Goal: Transaction & Acquisition: Purchase product/service

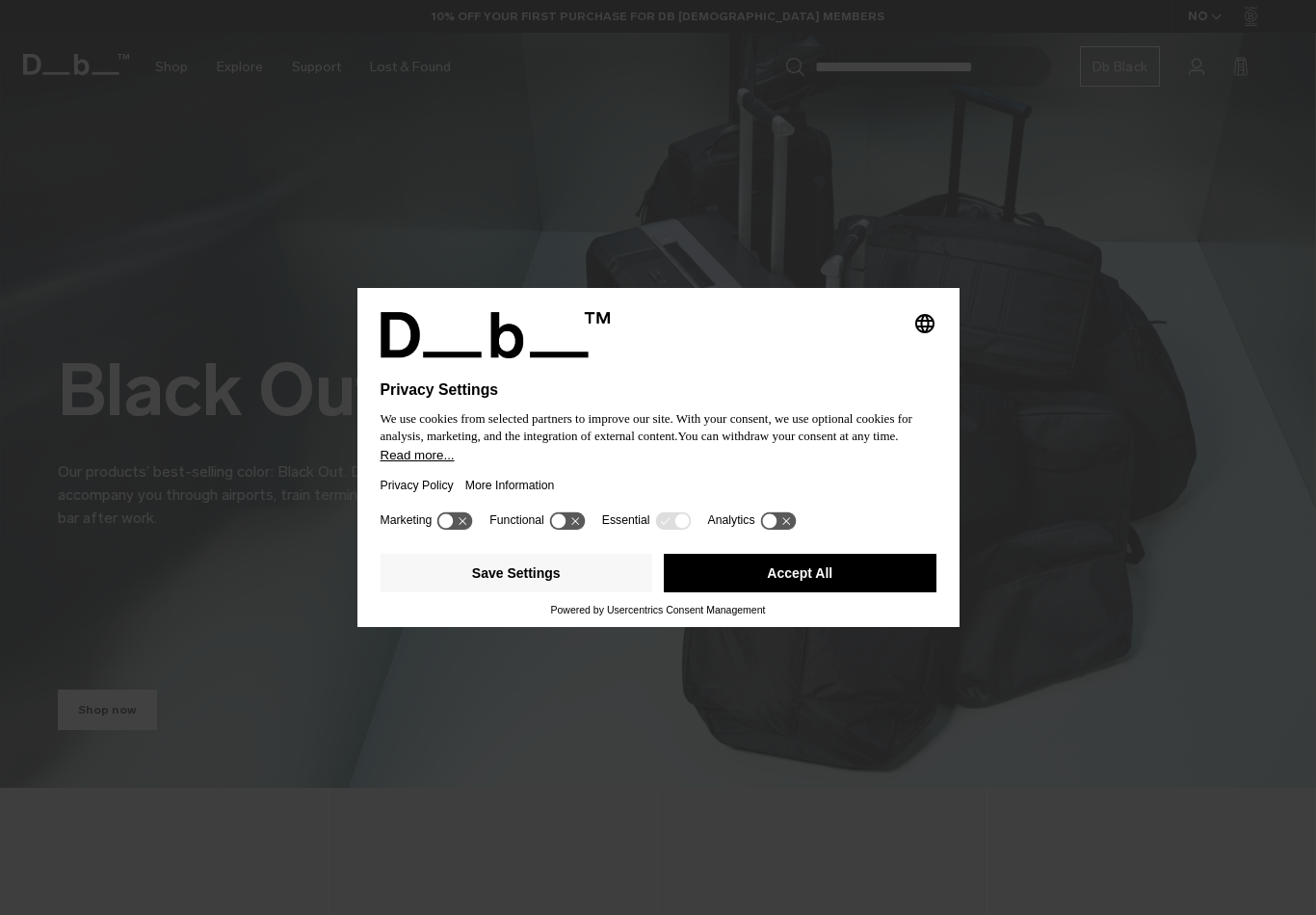
click at [764, 462] on button "Read more..." at bounding box center [658, 455] width 556 height 14
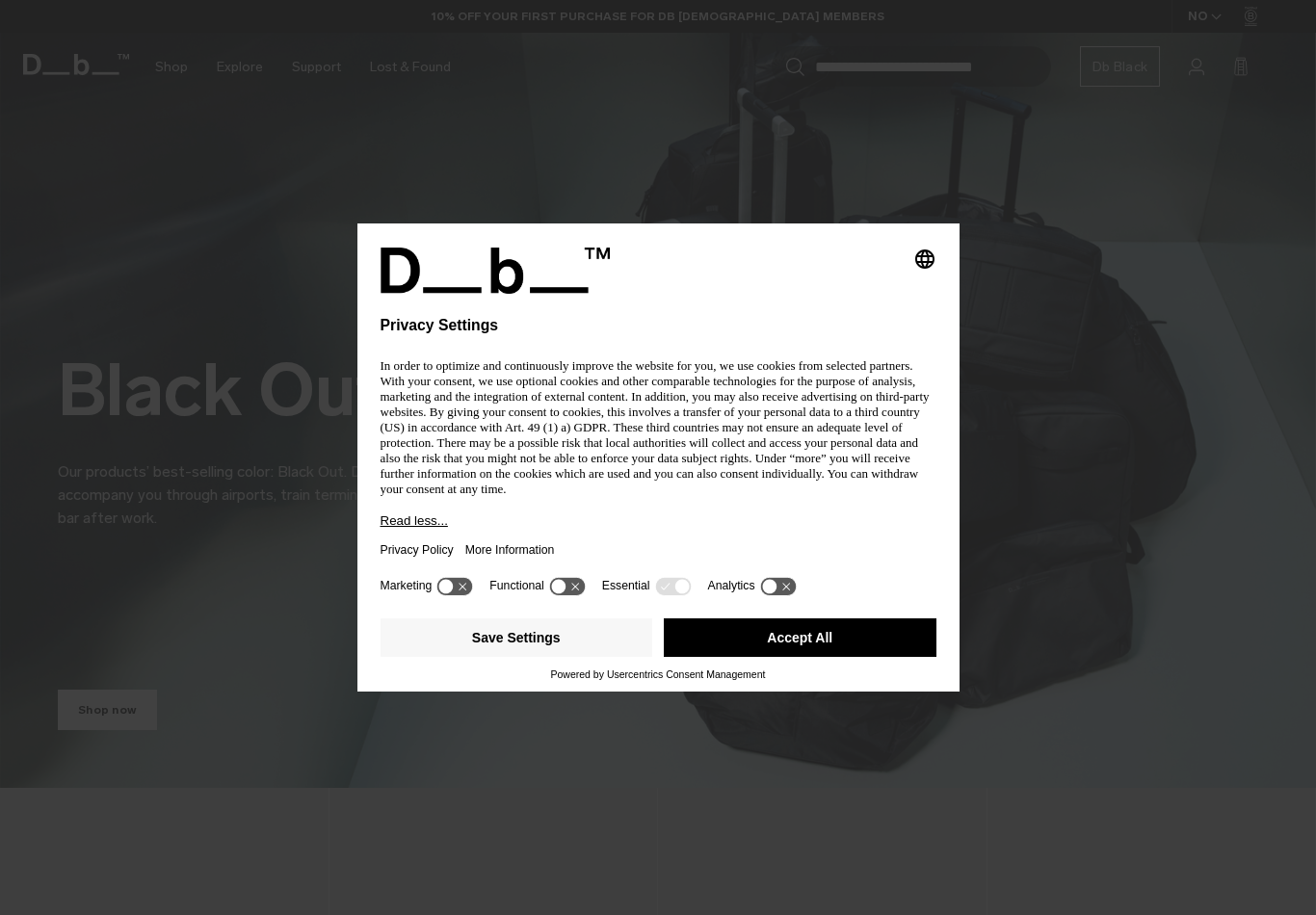
click at [862, 651] on button "Accept All" at bounding box center [799, 638] width 272 height 39
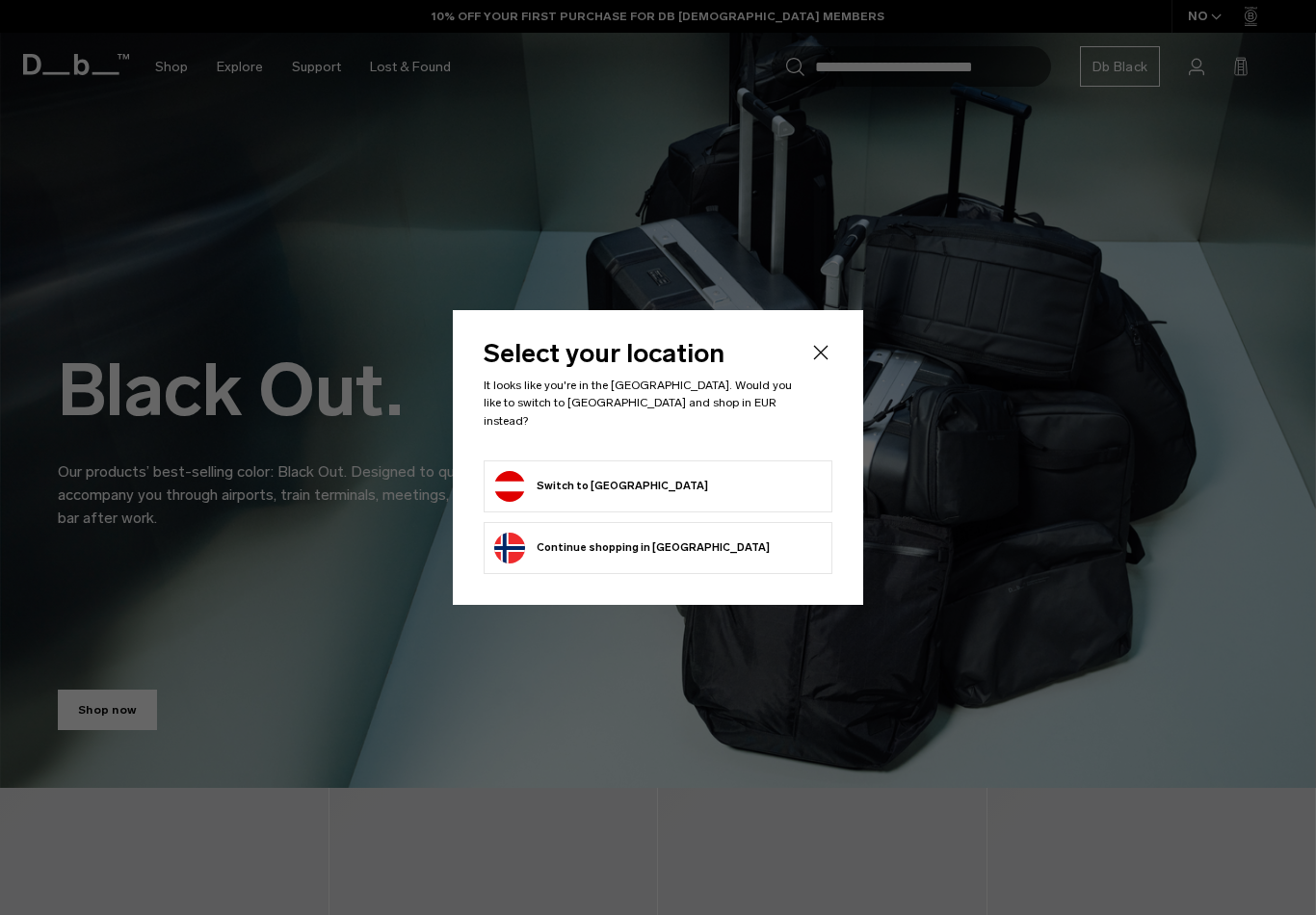
click at [737, 479] on form "Switch to [GEOGRAPHIC_DATA]" at bounding box center [658, 486] width 327 height 31
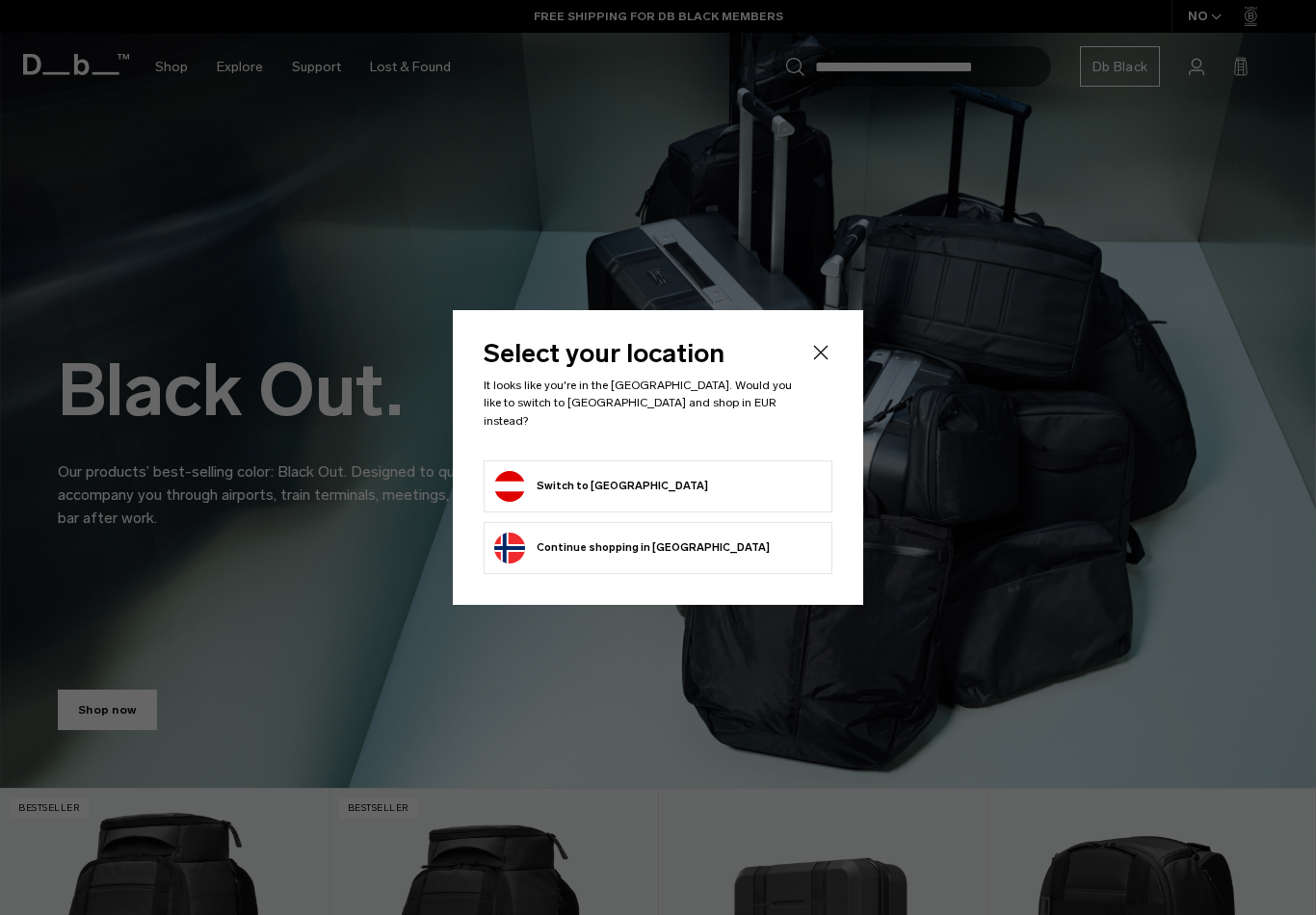
click at [490, 484] on li "Switch to Austria" at bounding box center [658, 486] width 349 height 52
click at [824, 351] on icon "Close" at bounding box center [821, 352] width 23 height 23
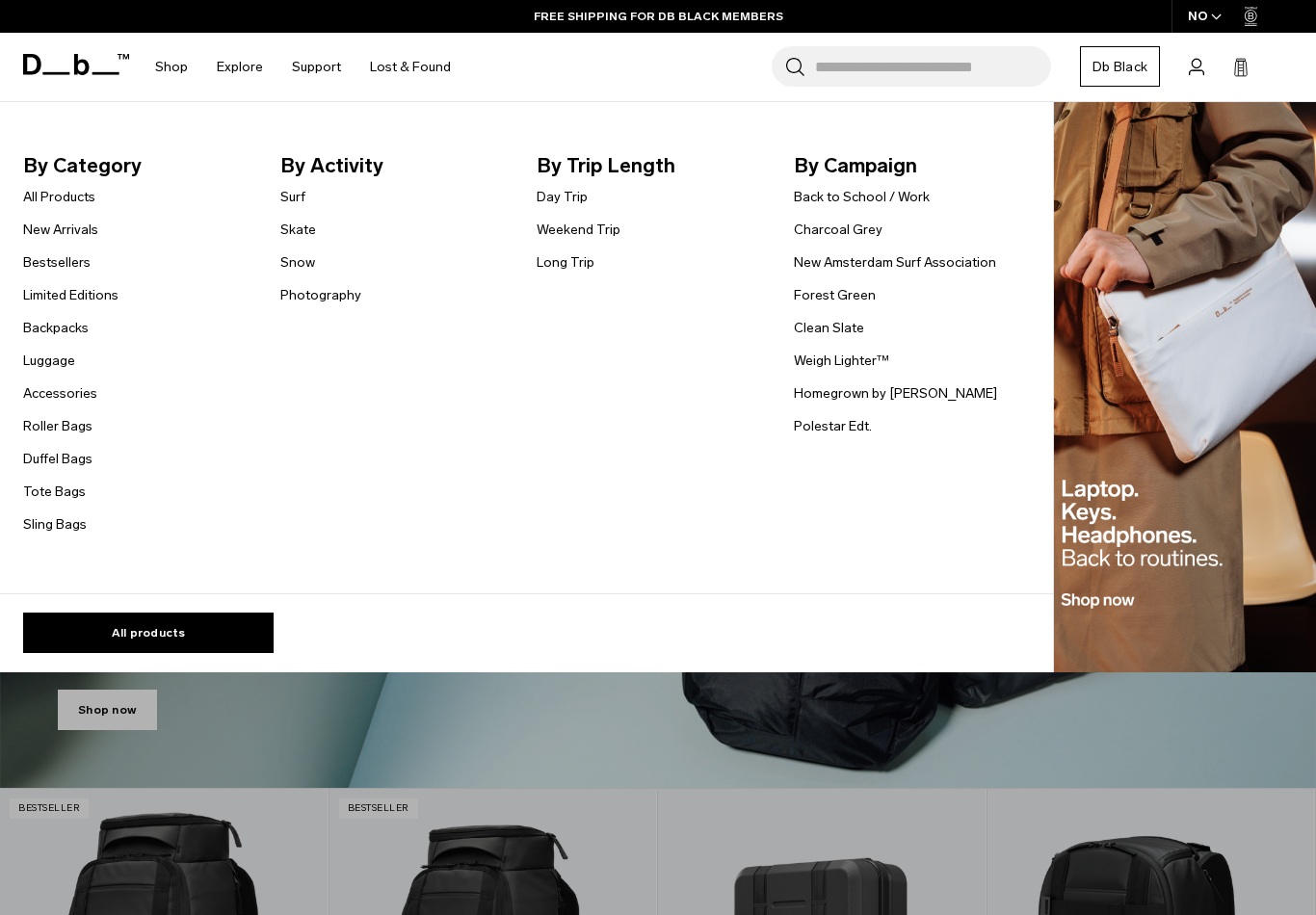
click at [70, 318] on link "Backpacks" at bounding box center [56, 327] width 66 height 20
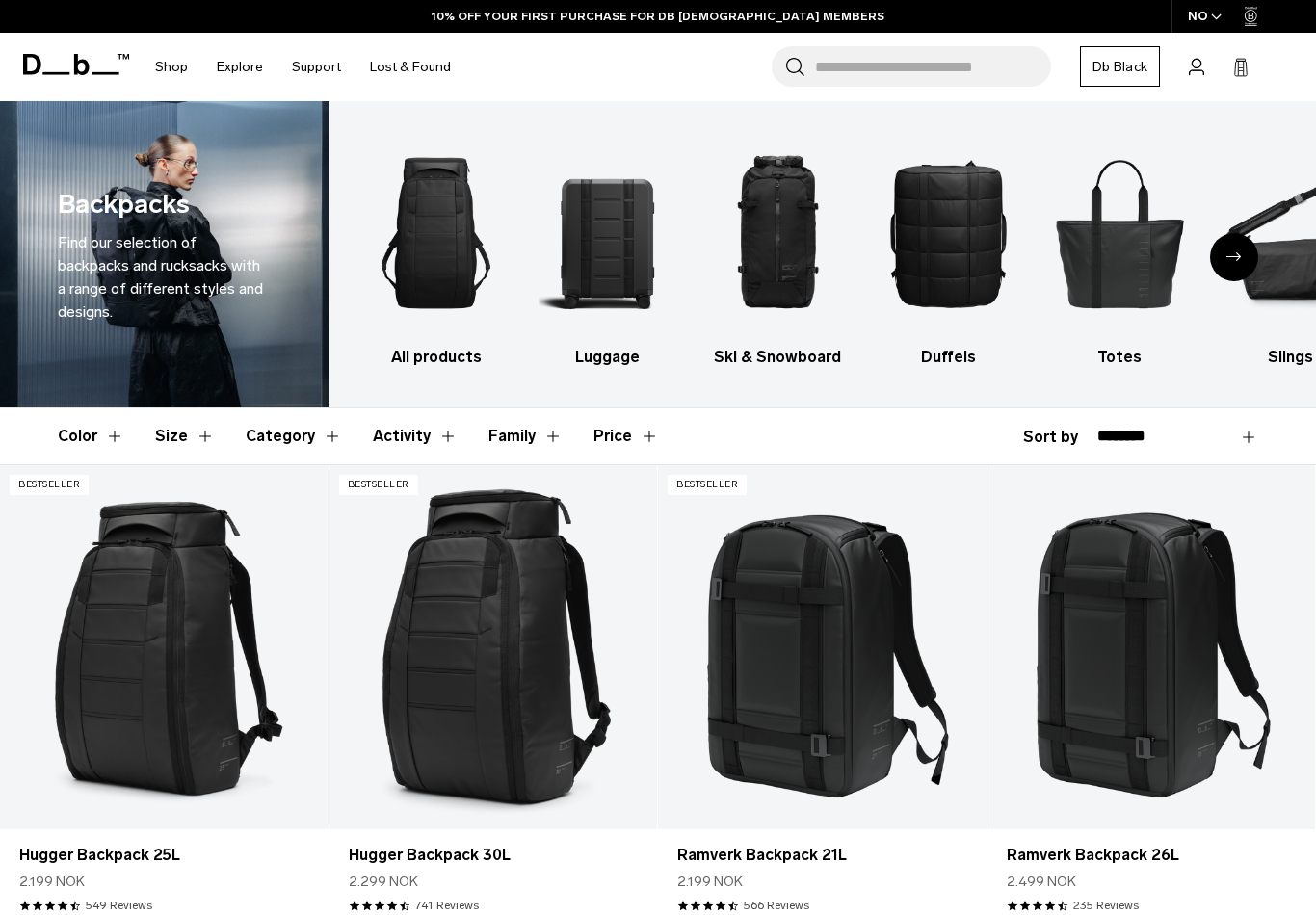
click at [1213, 23] on span "button" at bounding box center [1216, 16] width 11 height 14
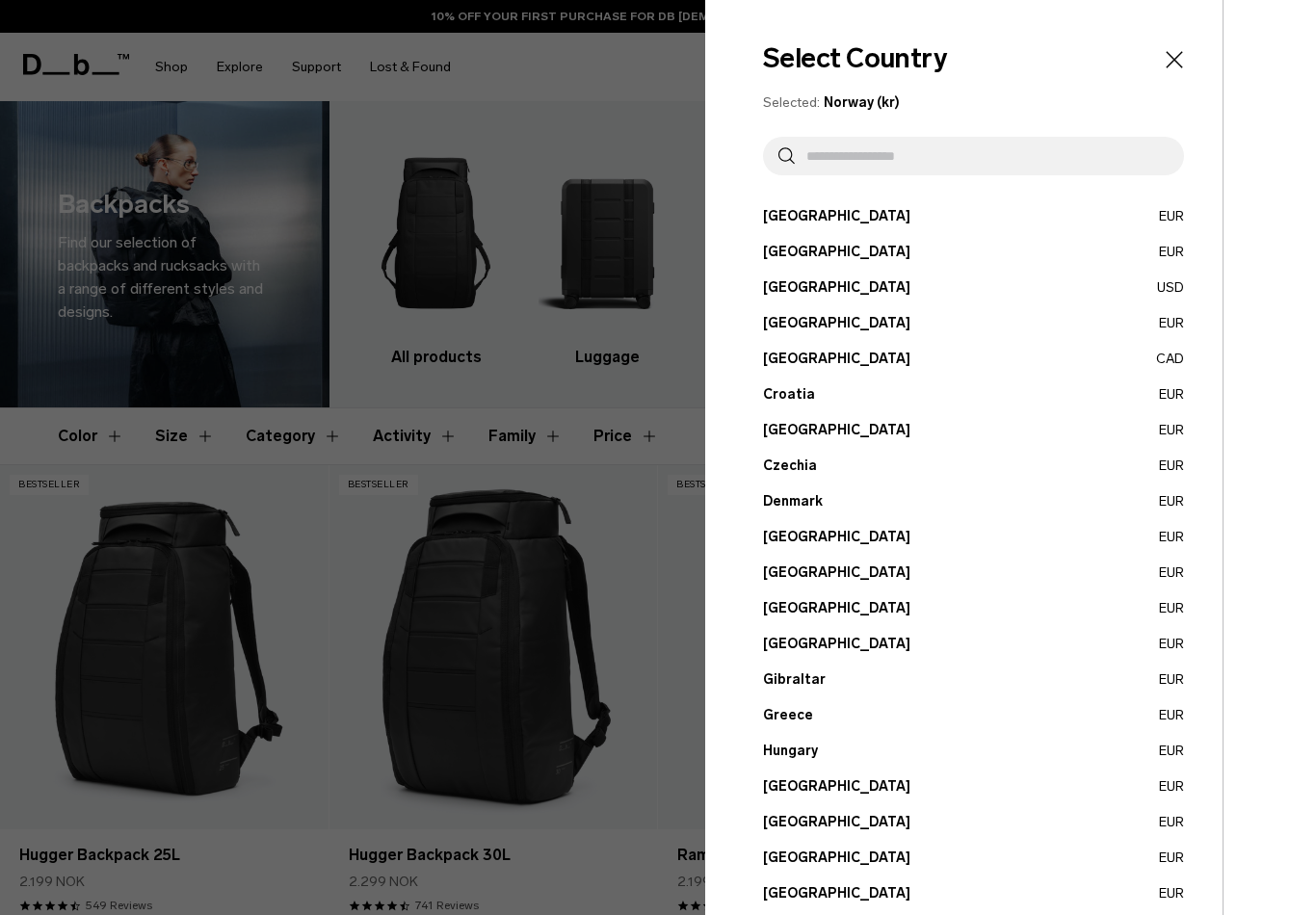
click at [1165, 224] on button "Austria EUR" at bounding box center [973, 216] width 421 height 20
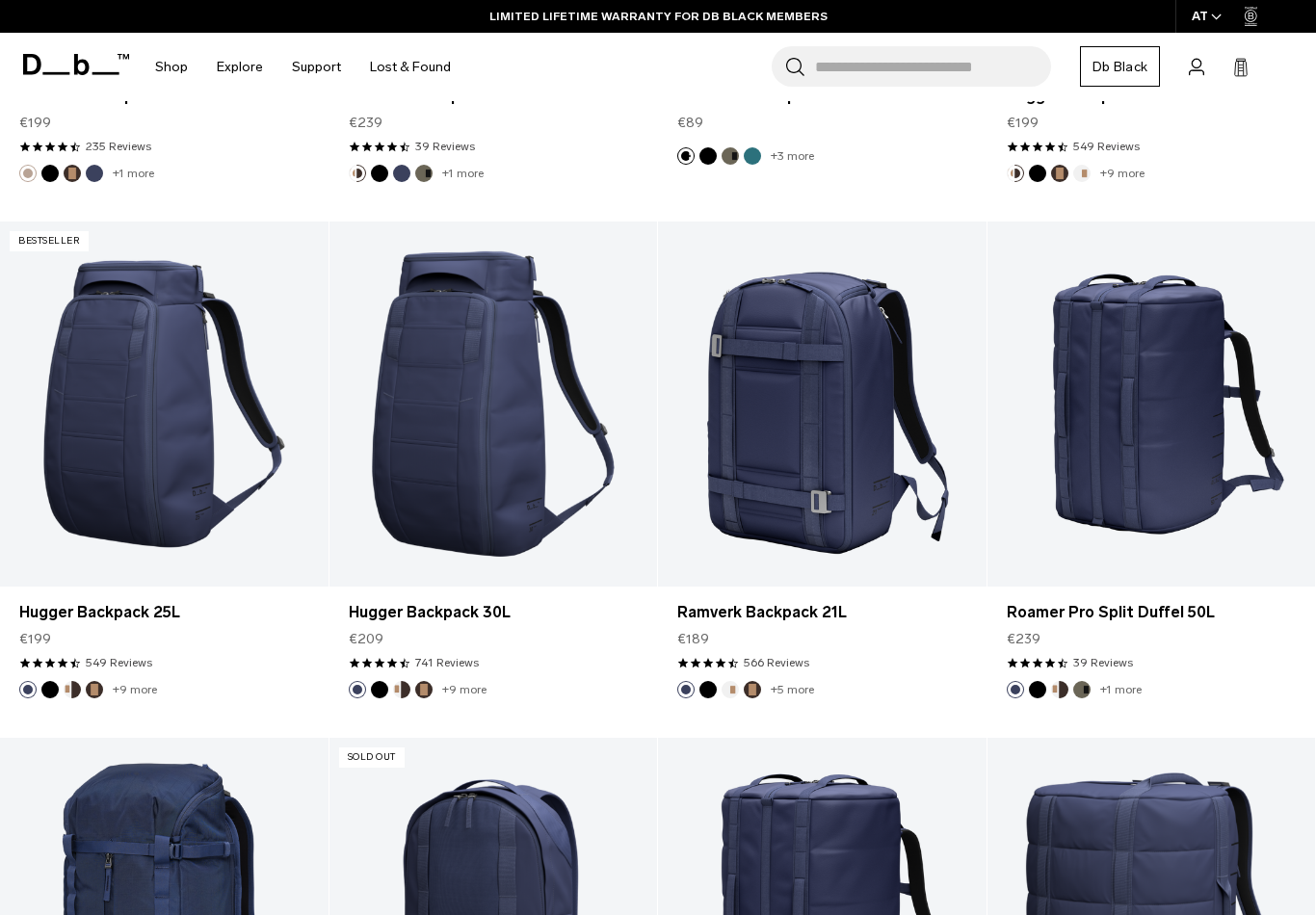
scroll to position [4367, 0]
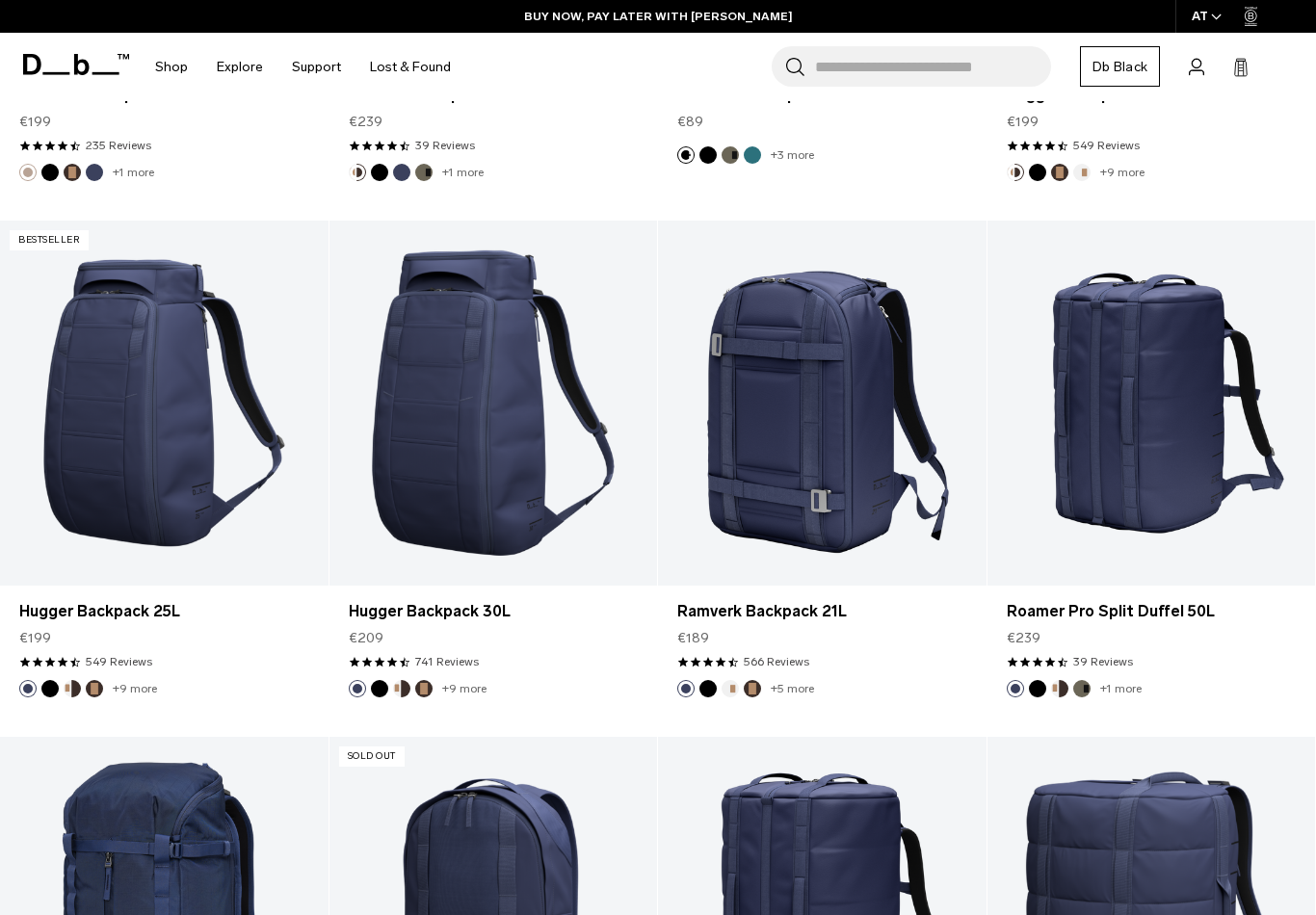
click at [180, 622] on link "Hugger Backpack 25L" at bounding box center [164, 612] width 290 height 23
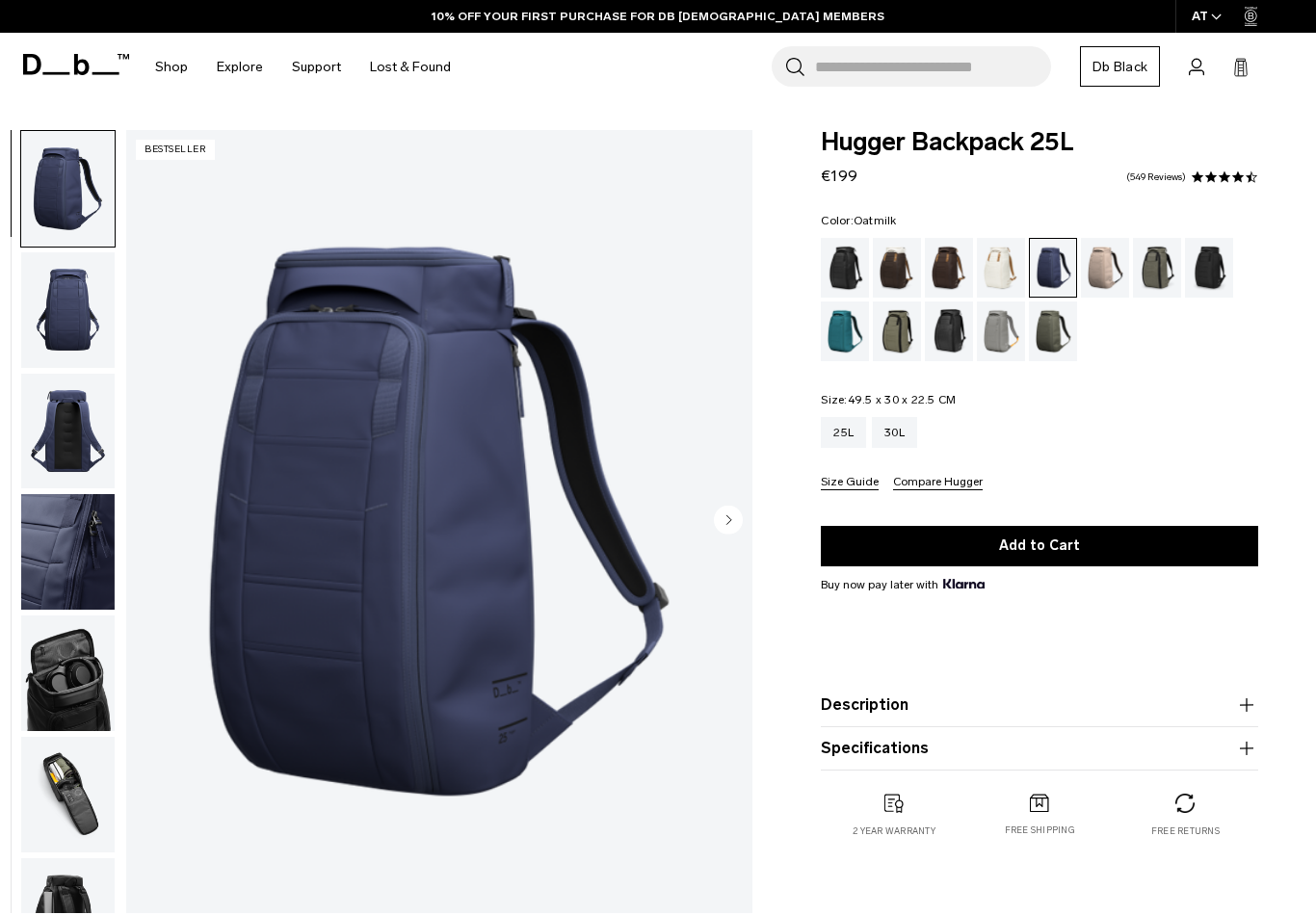
click at [1020, 253] on div "Oatmilk" at bounding box center [1001, 267] width 49 height 60
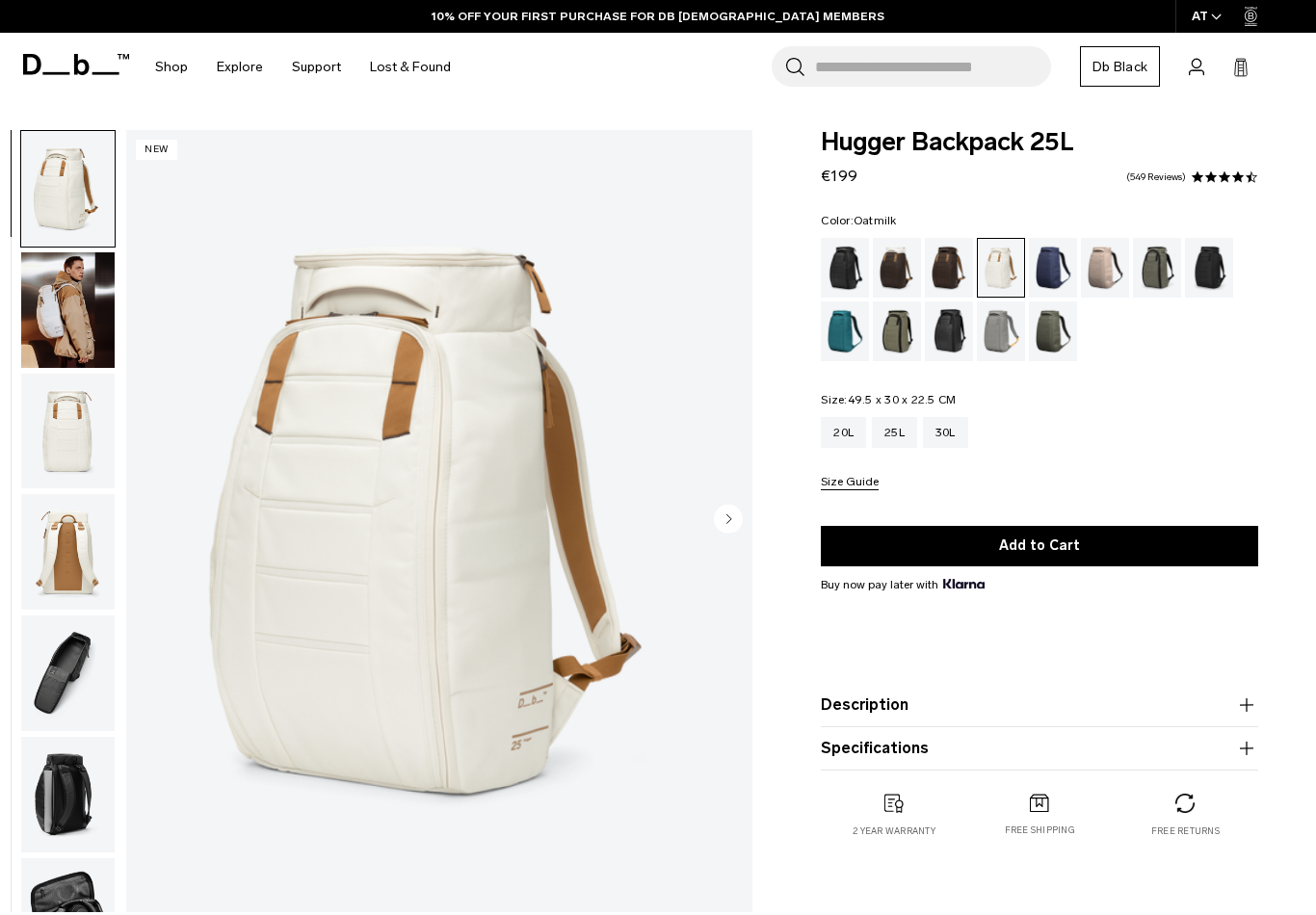
click at [65, 299] on img "button" at bounding box center [68, 310] width 94 height 116
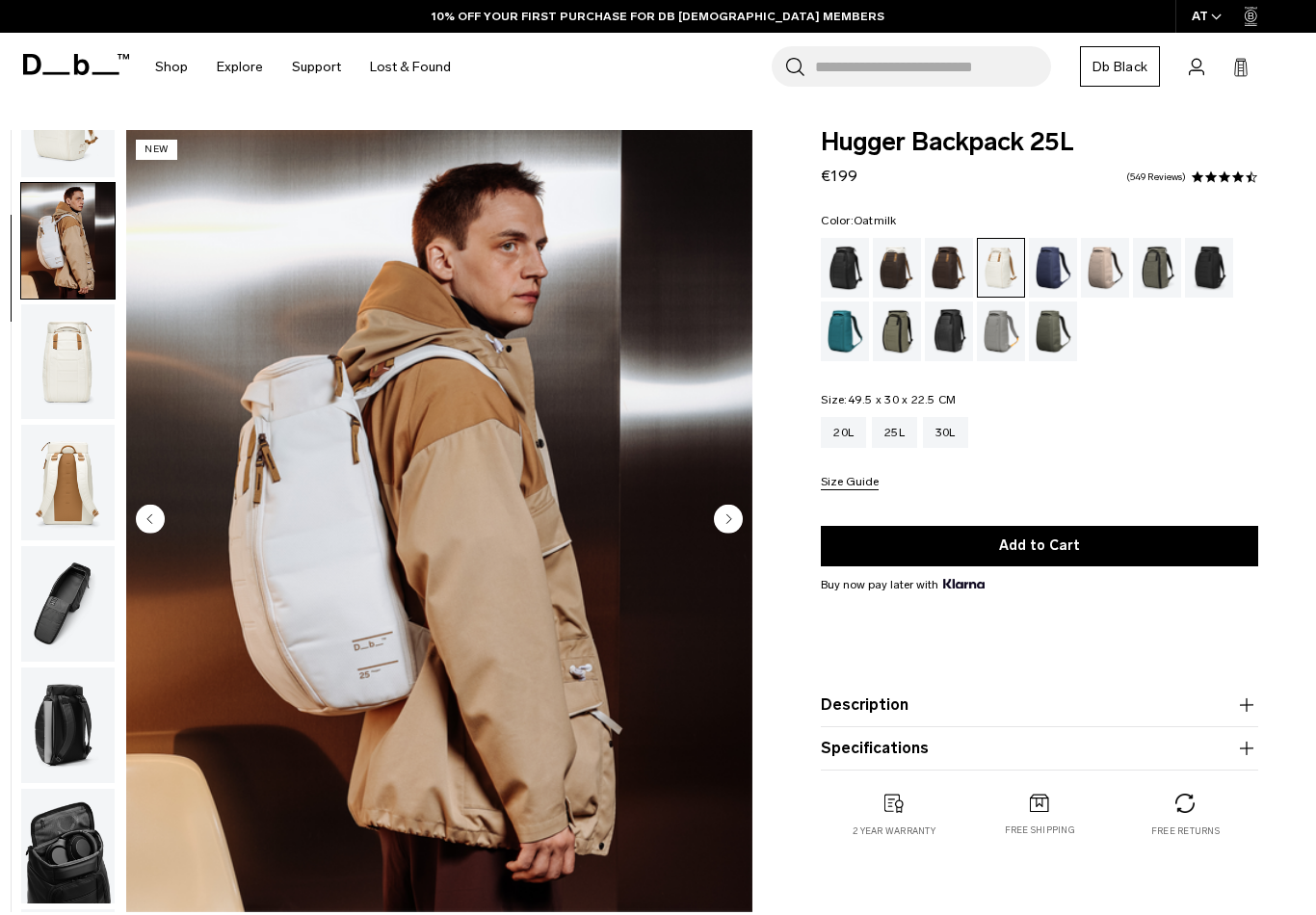
scroll to position [123, 0]
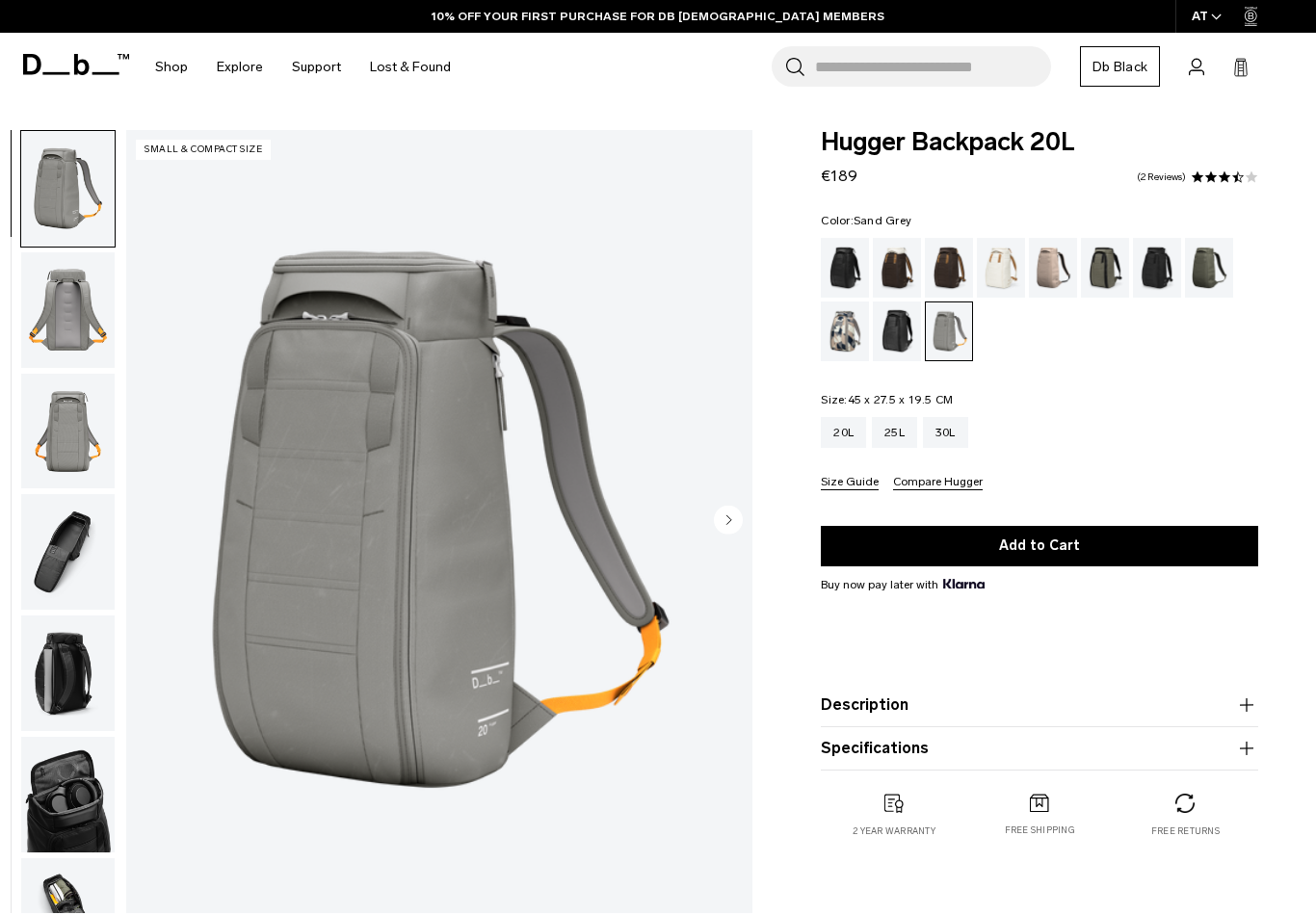
click at [902, 428] on div "25L" at bounding box center [894, 432] width 45 height 31
